Goal: Information Seeking & Learning: Learn about a topic

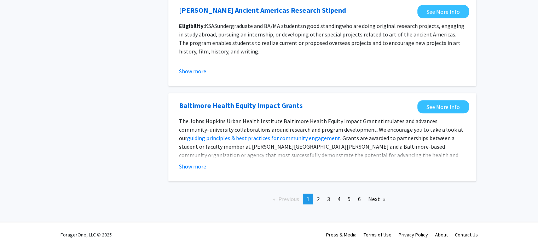
scroll to position [815, 0]
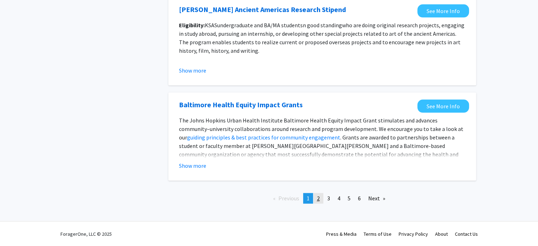
click at [321, 199] on link "page 2" at bounding box center [318, 198] width 10 height 11
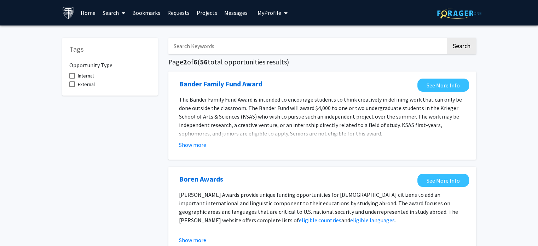
click at [444, 8] on img at bounding box center [459, 13] width 44 height 11
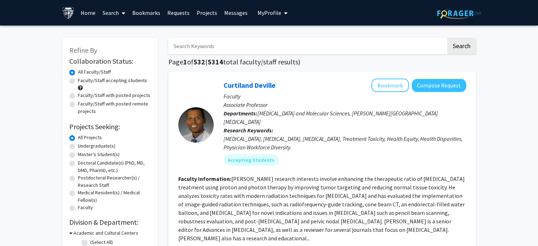
click at [78, 154] on label "Master's Student(s)" at bounding box center [99, 154] width 42 height 7
click at [78, 154] on input "Master's Student(s)" at bounding box center [80, 153] width 5 height 5
radio input "true"
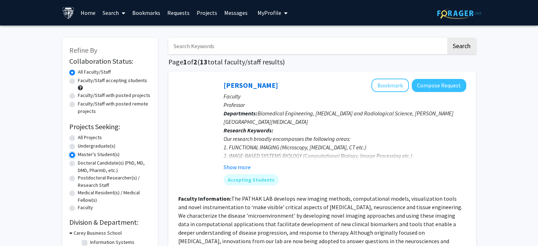
scroll to position [35, 0]
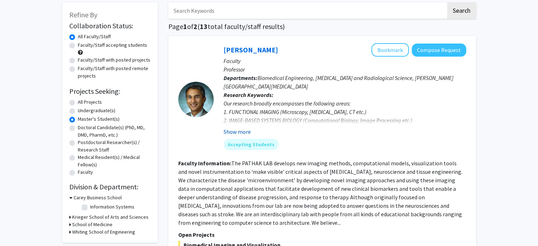
click at [228, 130] on button "Show more" at bounding box center [237, 131] width 27 height 8
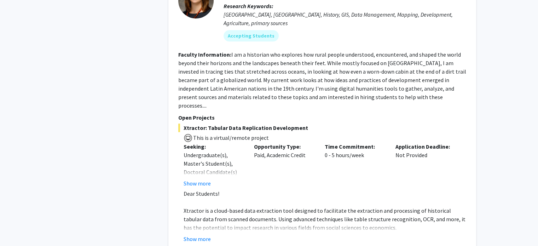
scroll to position [3298, 0]
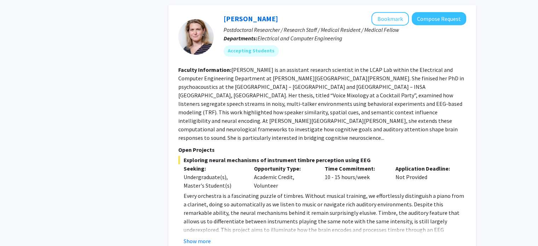
scroll to position [637, 0]
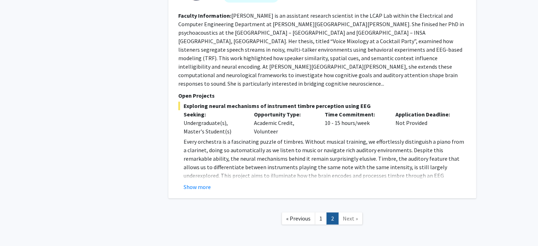
click at [317, 212] on link "1" at bounding box center [321, 218] width 12 height 12
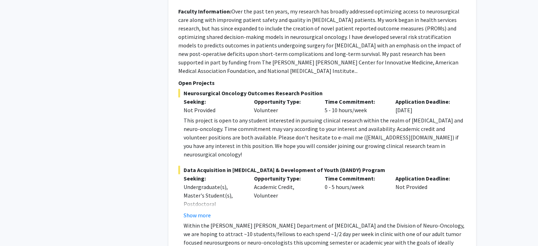
scroll to position [531, 0]
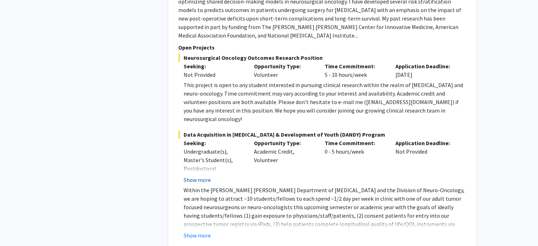
click at [204, 175] on button "Show more" at bounding box center [197, 179] width 27 height 8
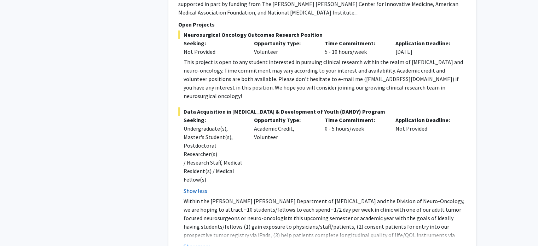
scroll to position [566, 0]
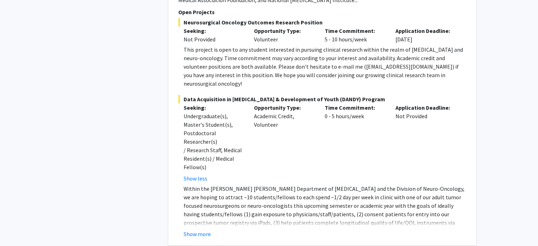
click at [200, 201] on p "Within the Johns Hopkins Department of Neurosurgery and the Division of Neuro-O…" at bounding box center [325, 213] width 283 height 59
click at [199, 230] on button "Show more" at bounding box center [197, 234] width 27 height 8
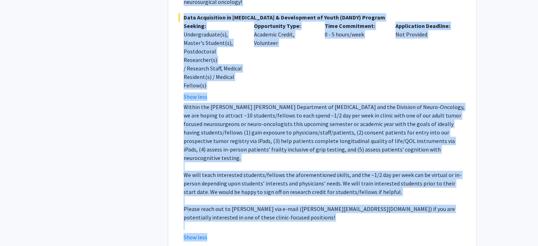
scroll to position [654, 0]
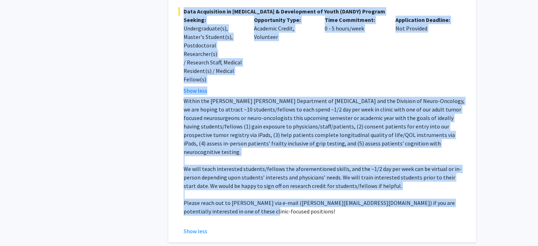
drag, startPoint x: 216, startPoint y: 33, endPoint x: 233, endPoint y: 180, distance: 148.1
copy fg-search-faculty "Raj Mukherjee Bookmark Compose Request Faculty Assistant Professor Departments:…"
click at [318, 41] on div "Opportunity Type: Academic Credit, Volunteer" at bounding box center [284, 55] width 71 height 79
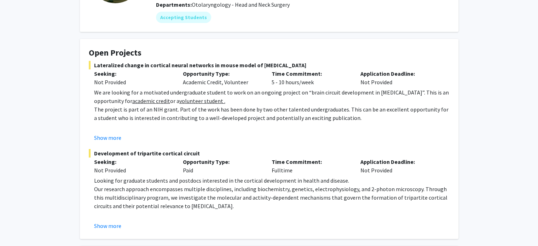
scroll to position [106, 0]
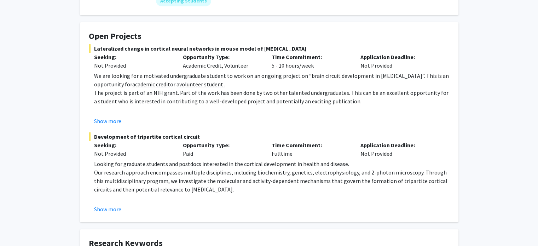
drag, startPoint x: 92, startPoint y: 27, endPoint x: 313, endPoint y: 187, distance: 272.5
click at [313, 187] on fg-card "Open Projects Lateralized change in cortical neural networks in mouse model of …" at bounding box center [269, 122] width 378 height 200
click at [104, 100] on p "The project is part of an NIH grant. Part of the work has been done by two othe…" at bounding box center [271, 96] width 355 height 17
click at [106, 120] on button "Show more" at bounding box center [107, 121] width 27 height 8
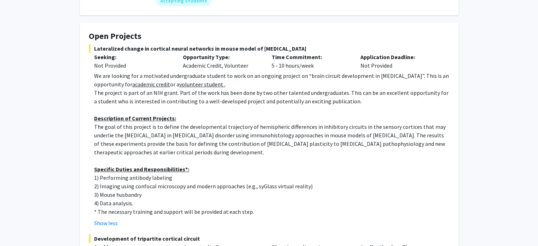
click at [87, 34] on fg-card "Open Projects Lateralized change in cortical neural networks in mouse model of …" at bounding box center [269, 173] width 378 height 302
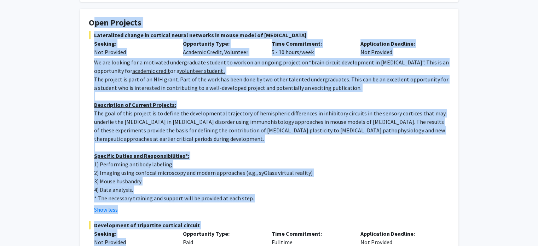
scroll to position [164, 0]
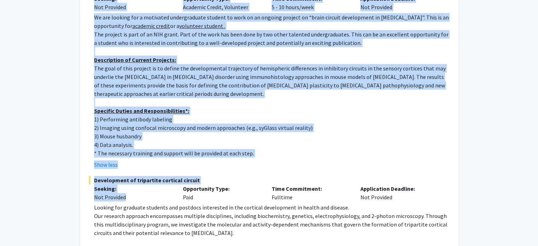
drag, startPoint x: 89, startPoint y: 105, endPoint x: 253, endPoint y: 156, distance: 171.6
click at [253, 156] on fg-card "Open Projects Lateralized change in cortical neural networks in mouse model of …" at bounding box center [269, 115] width 378 height 302
copy fg-card "Lore Ipsumdol Sitametcons adipis el seddoeiu tempor incididu ut labor etdol ma …"
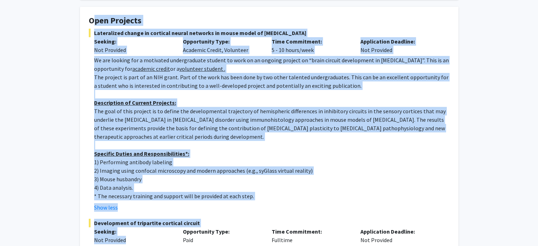
scroll to position [0, 0]
